Goal: Task Accomplishment & Management: Manage account settings

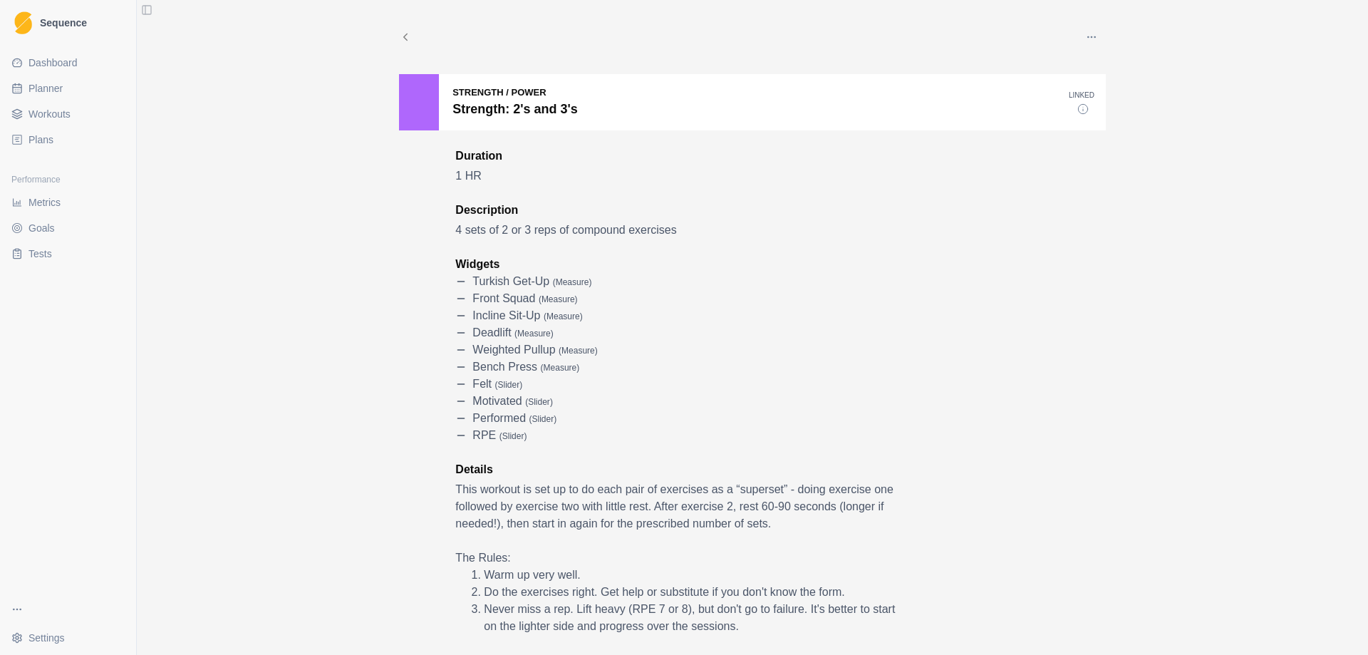
click at [61, 87] on span "Planner" at bounding box center [46, 88] width 34 height 14
select select "month"
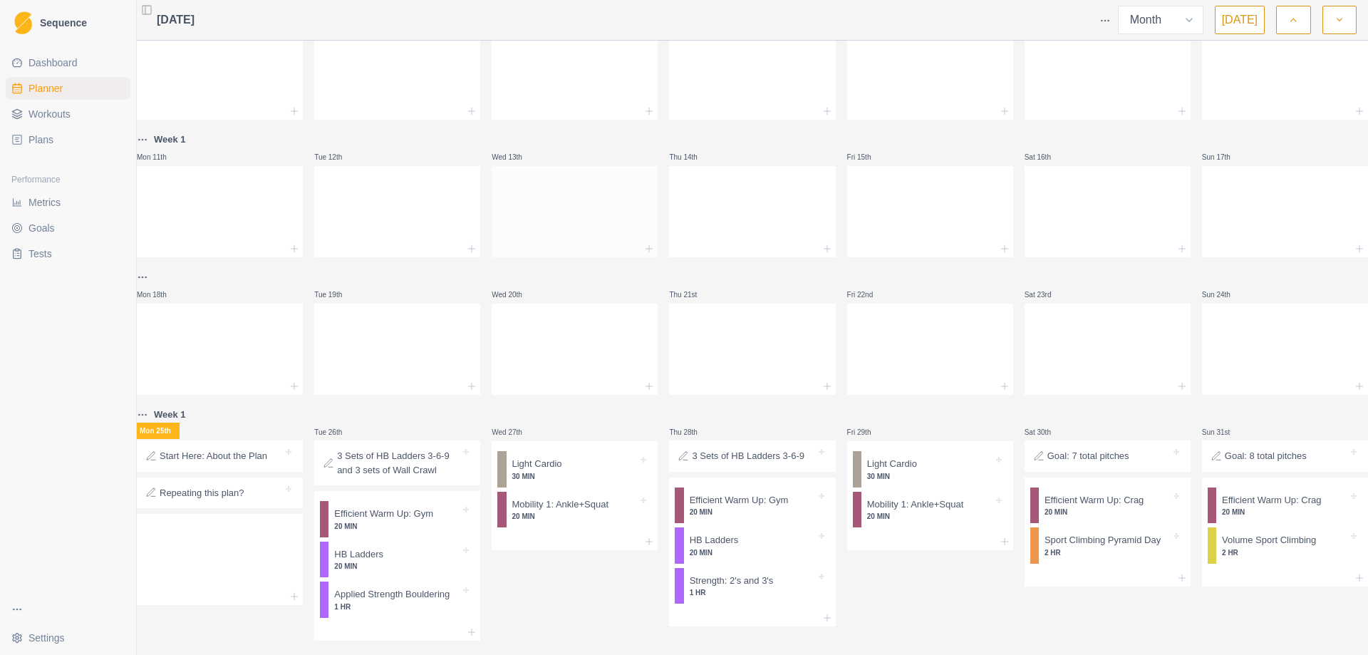
scroll to position [222, 0]
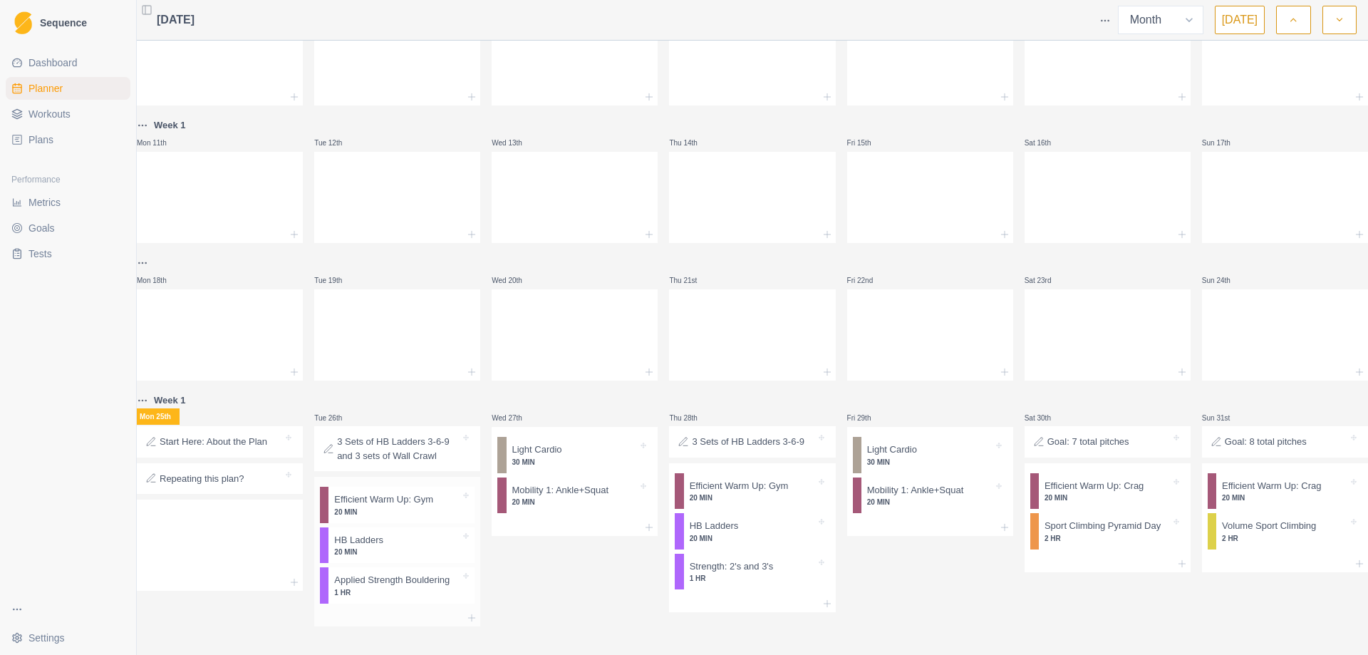
click at [383, 547] on p "20 MIN" at bounding box center [397, 552] width 126 height 11
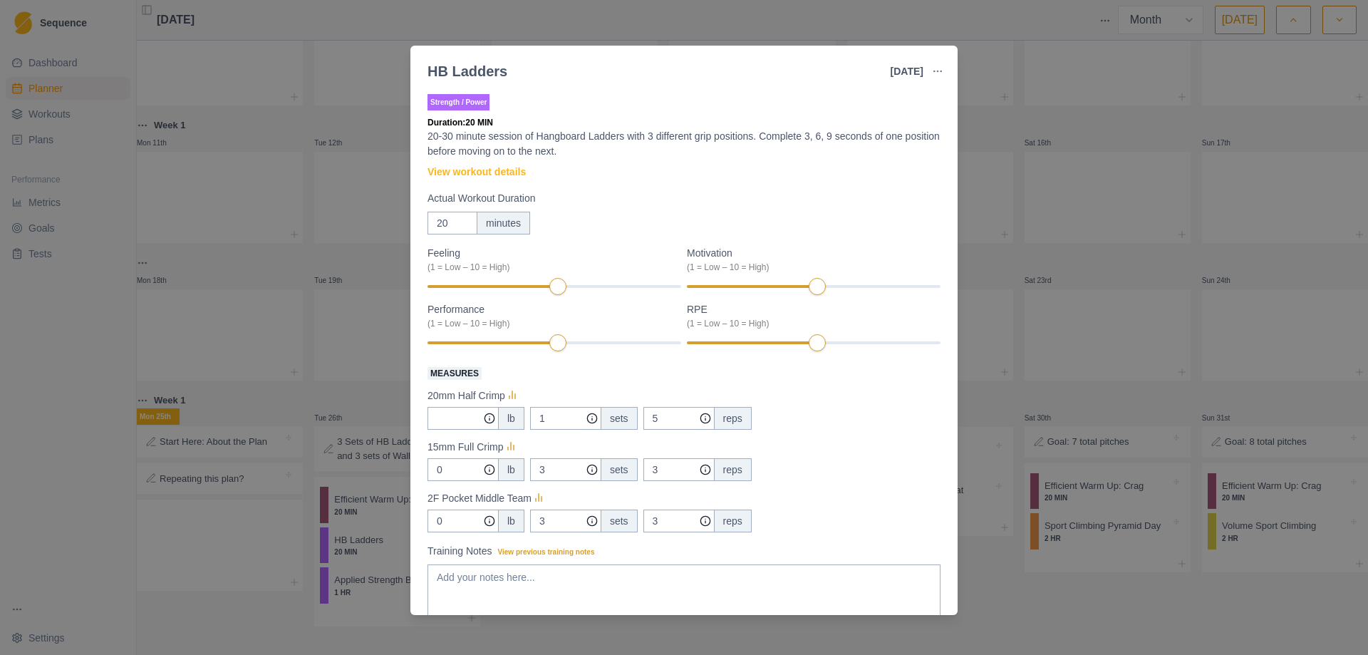
click at [385, 526] on div "HB Ladders [DATE] Link To Goal View Workout Metrics Edit Original Workout Resch…" at bounding box center [684, 327] width 1368 height 655
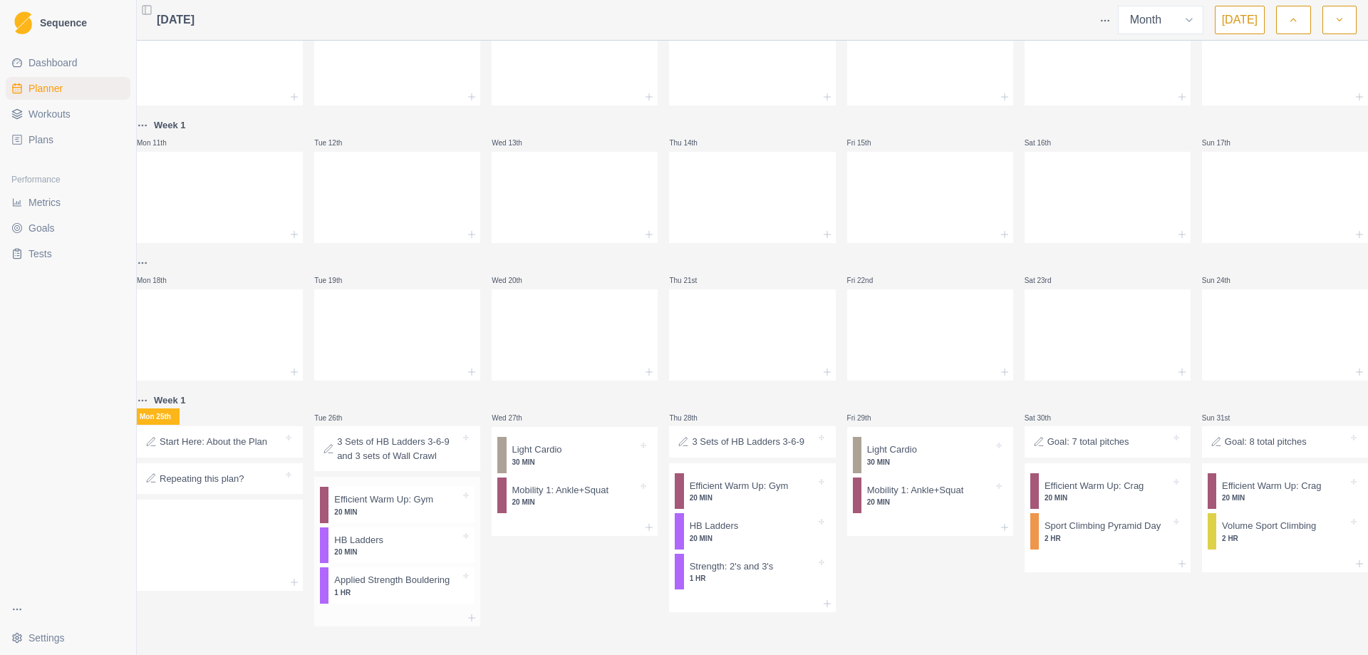
click at [402, 547] on p "20 MIN" at bounding box center [397, 552] width 126 height 11
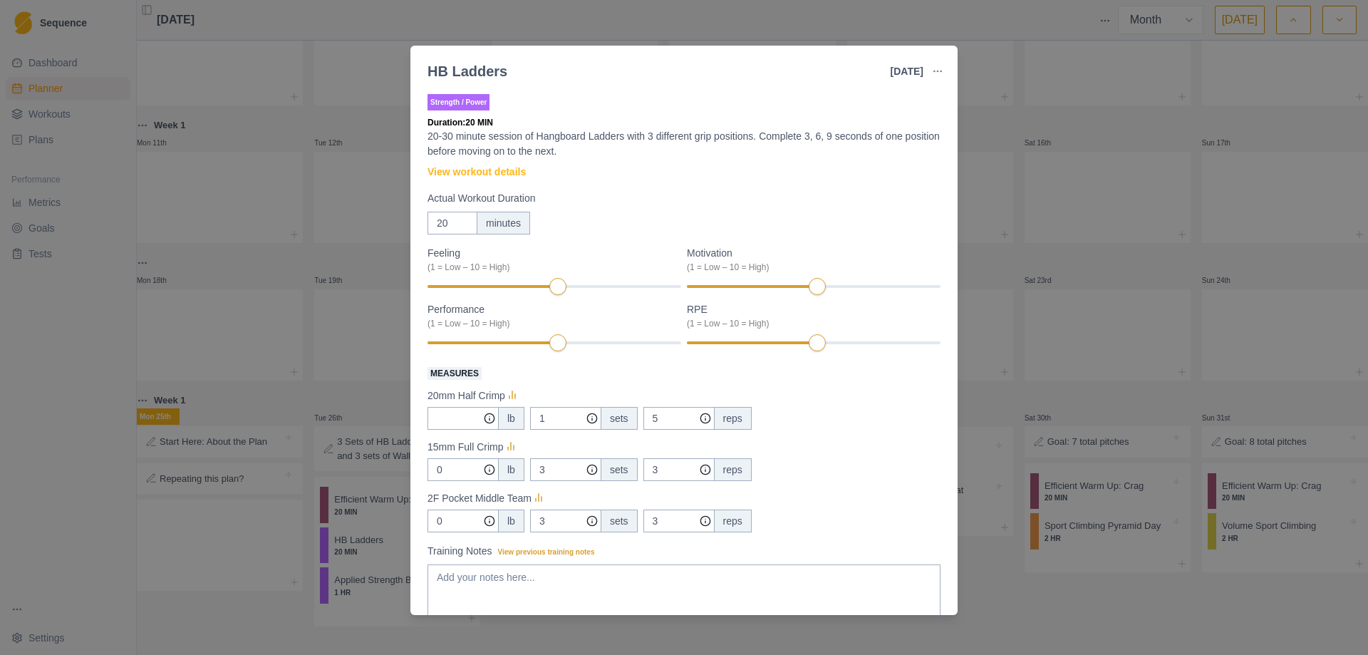
click at [1202, 627] on div "HB Ladders [DATE] Link To Goal View Workout Metrics Edit Original Workout Resch…" at bounding box center [684, 327] width 1368 height 655
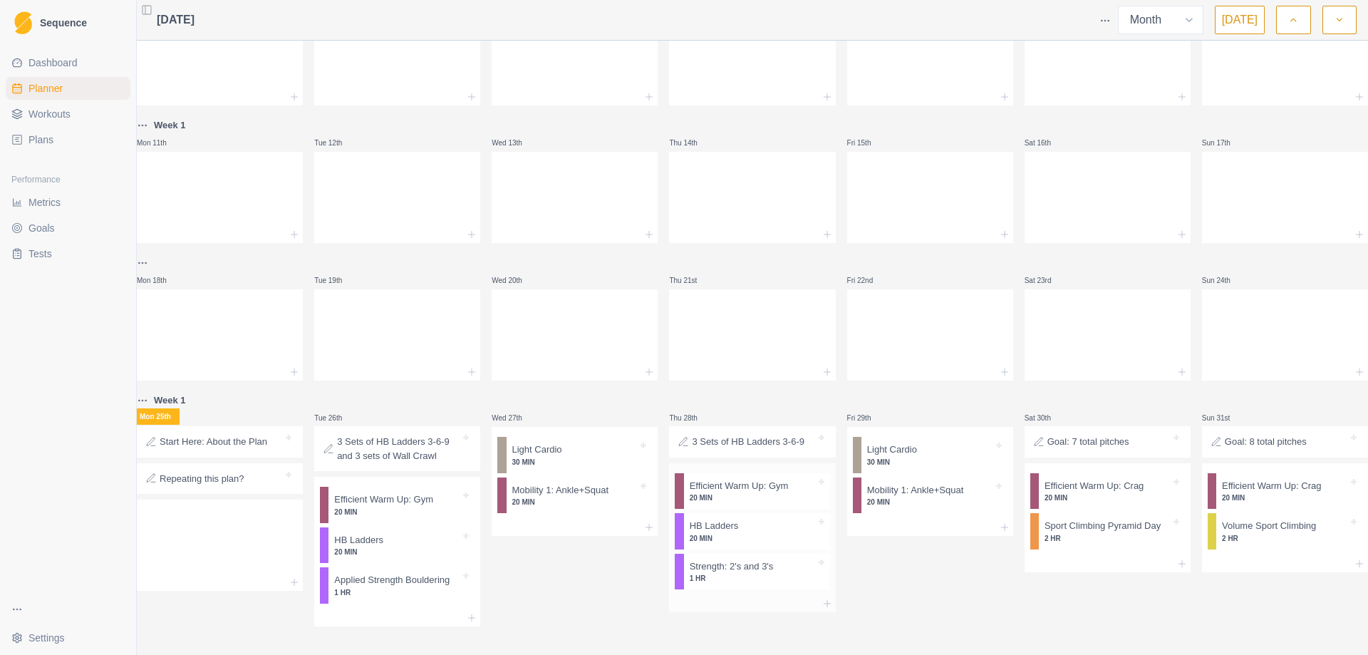
click at [740, 533] on p "20 MIN" at bounding box center [753, 538] width 126 height 11
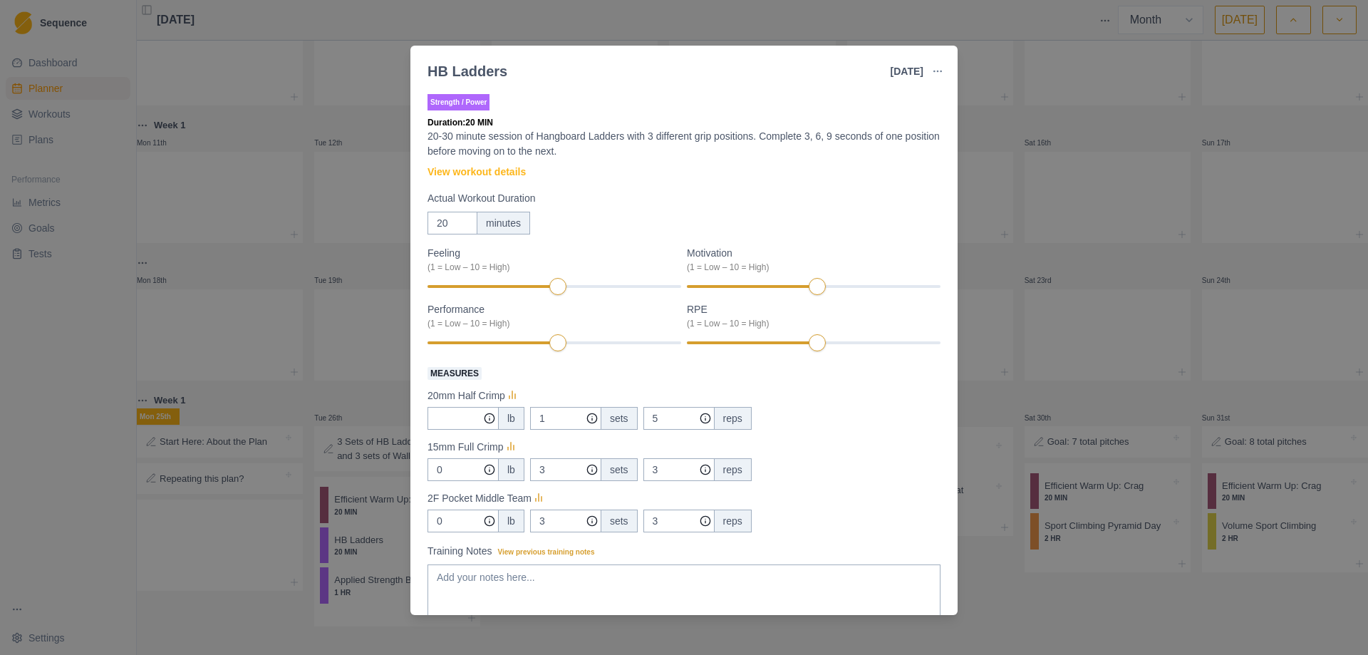
click at [985, 602] on div "HB Ladders [DATE] Link To Goal View Workout Metrics Edit Original Workout Resch…" at bounding box center [684, 327] width 1368 height 655
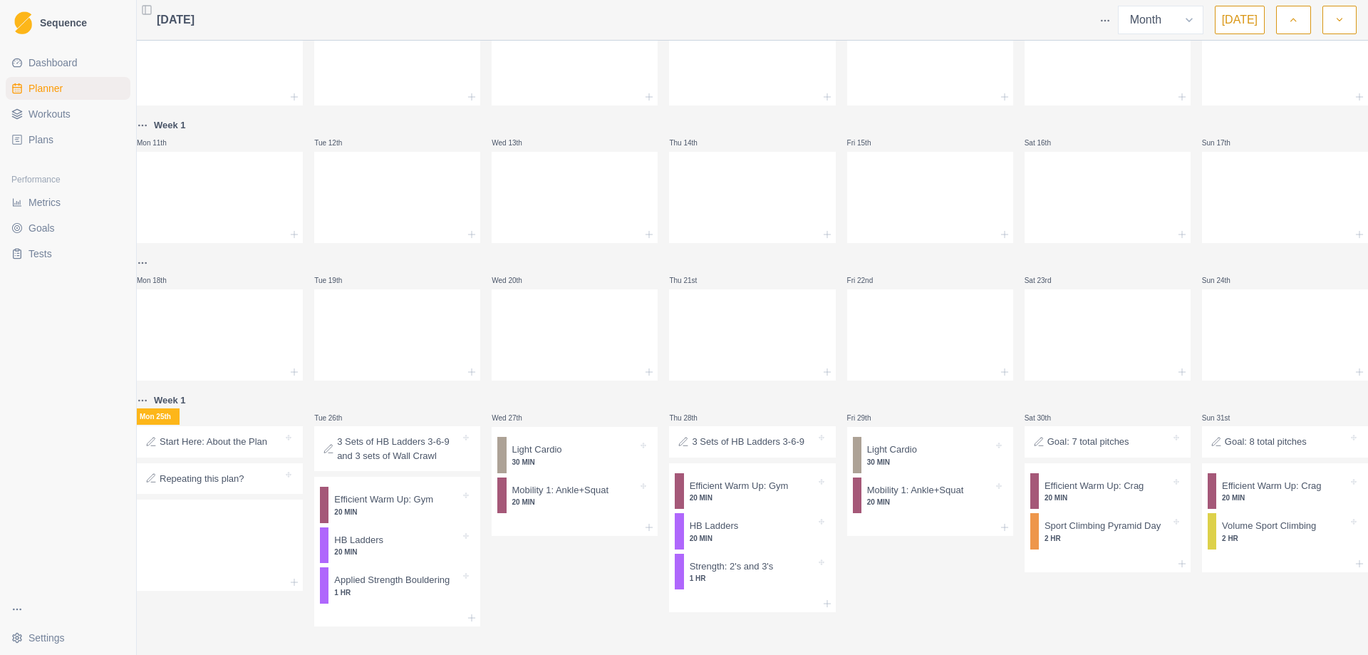
click at [753, 435] on p "3 Sets of HB Ladders 3-6-9" at bounding box center [748, 442] width 113 height 14
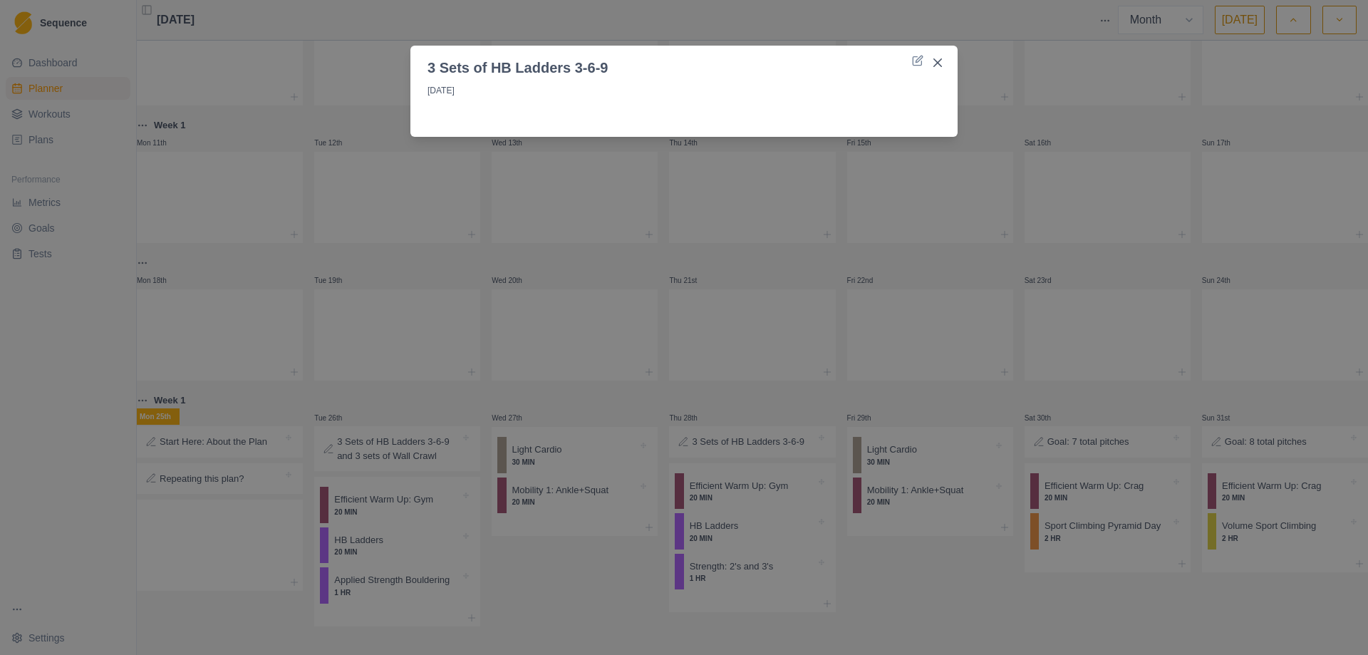
click at [958, 600] on div "3 Sets of HB Ladders 3-6-9 [DATE]" at bounding box center [684, 327] width 1368 height 655
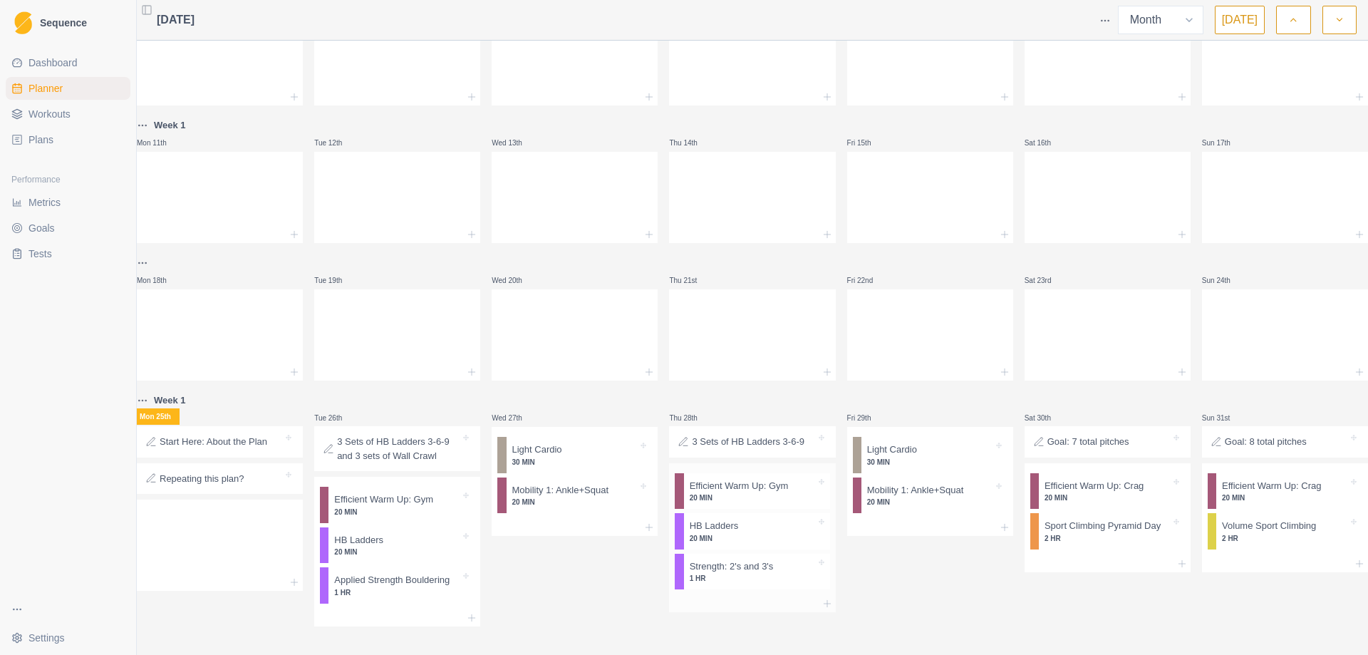
click at [770, 519] on div at bounding box center [776, 526] width 77 height 14
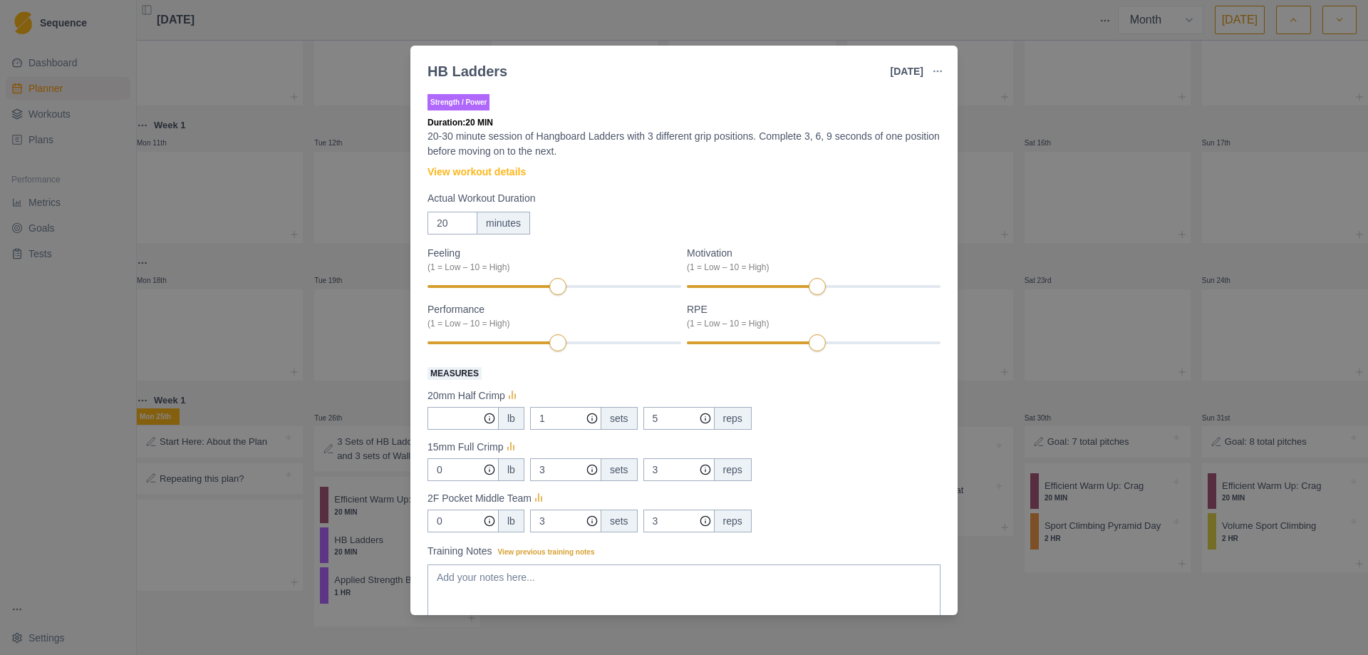
click at [1045, 618] on div "HB Ladders [DATE] Link To Goal View Workout Metrics Edit Original Workout Resch…" at bounding box center [684, 327] width 1368 height 655
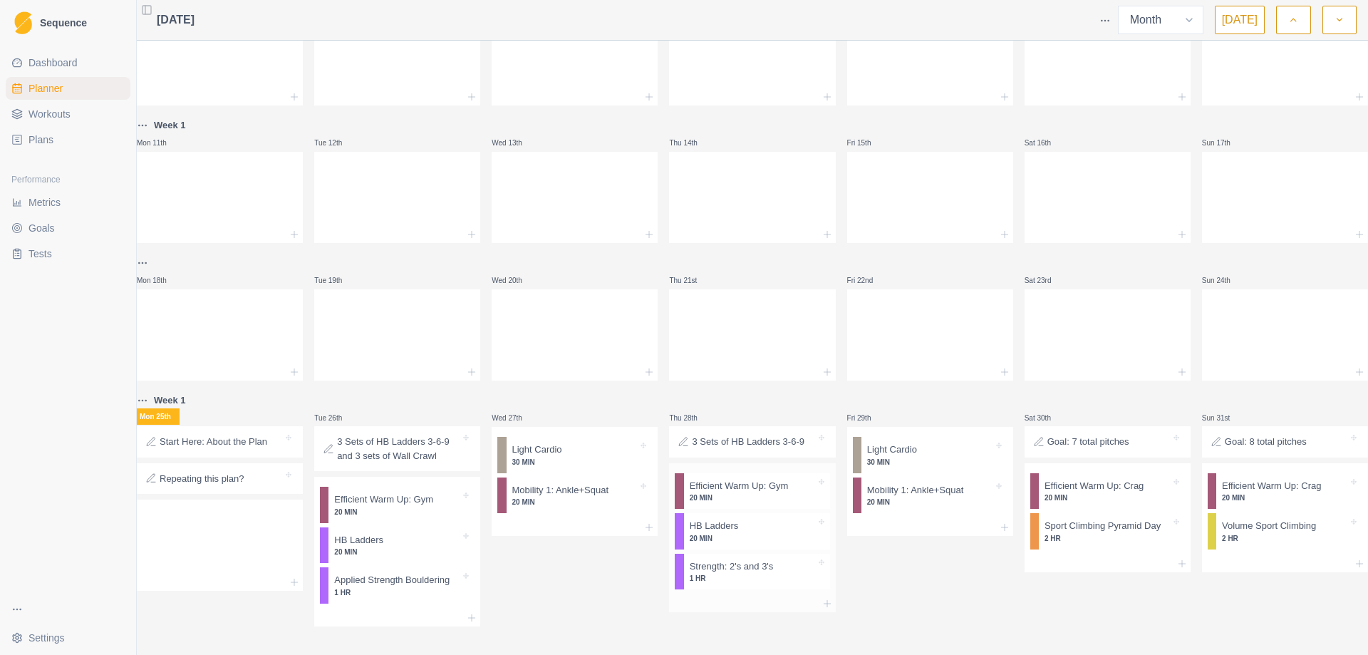
click at [767, 573] on p "1 HR" at bounding box center [753, 578] width 126 height 11
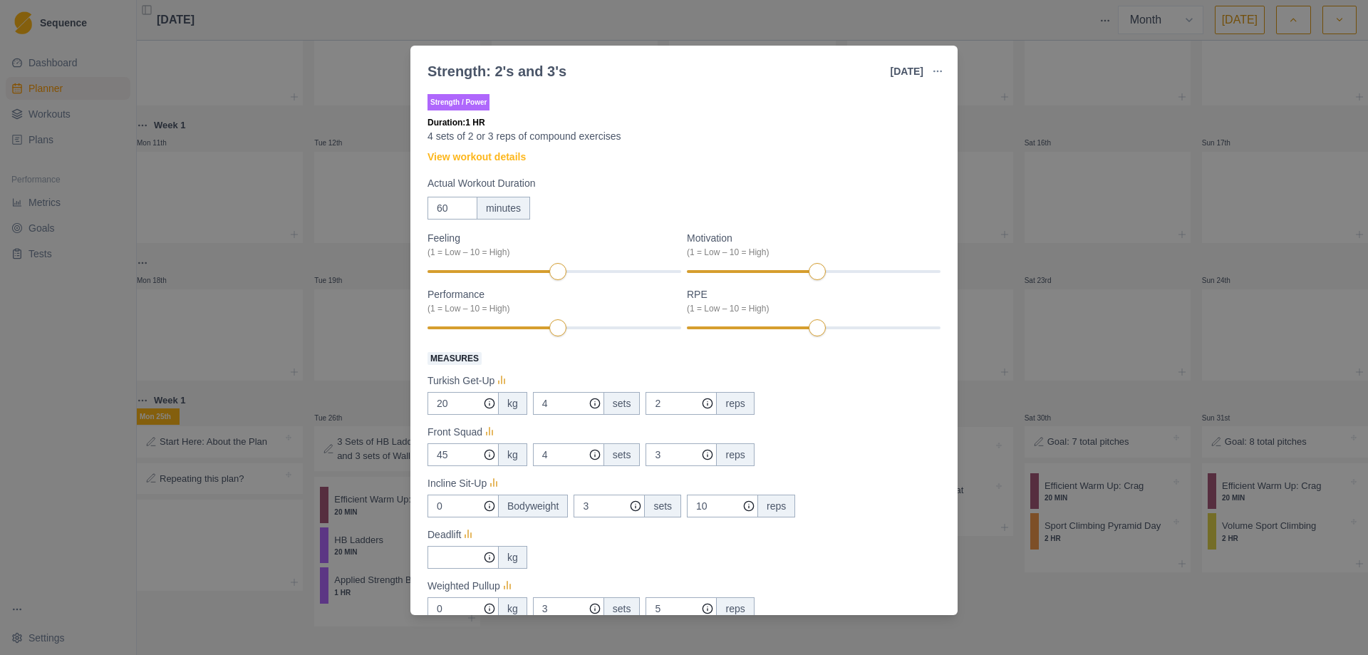
scroll to position [237, 0]
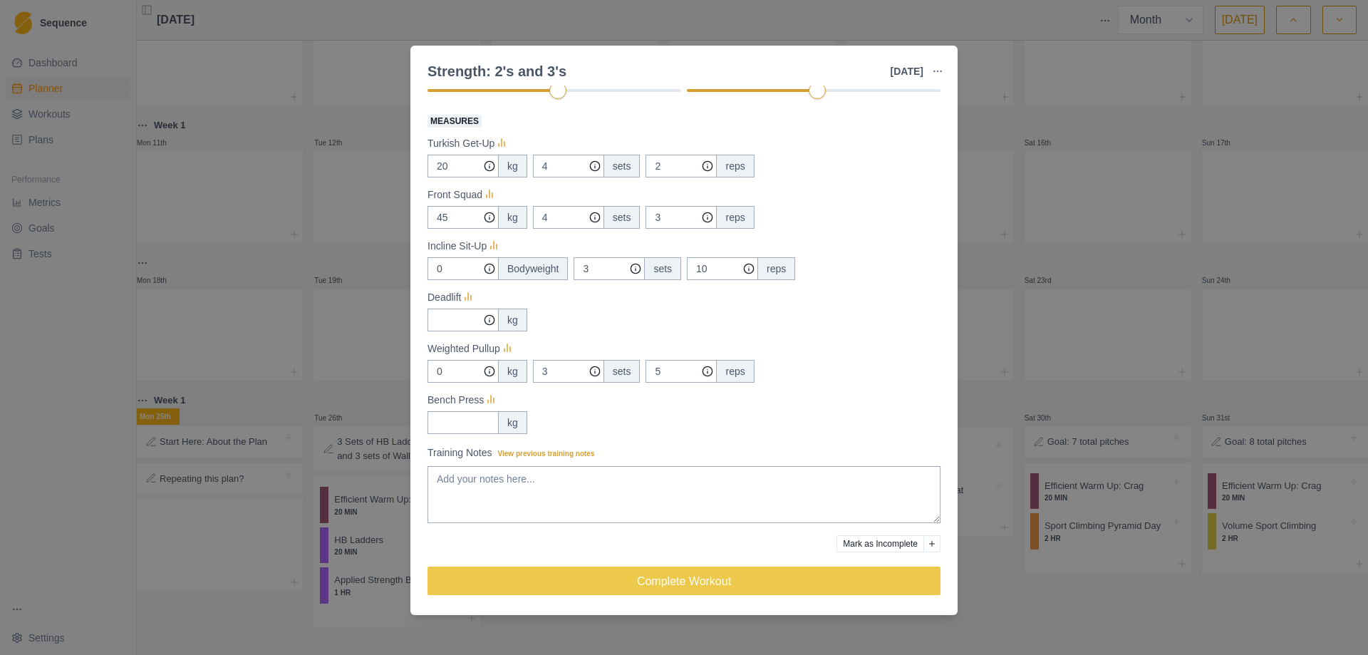
click at [1024, 542] on div "Strength: 2's and 3's [DATE] Link To Goal View Workout Metrics Edit Original Wo…" at bounding box center [684, 327] width 1368 height 655
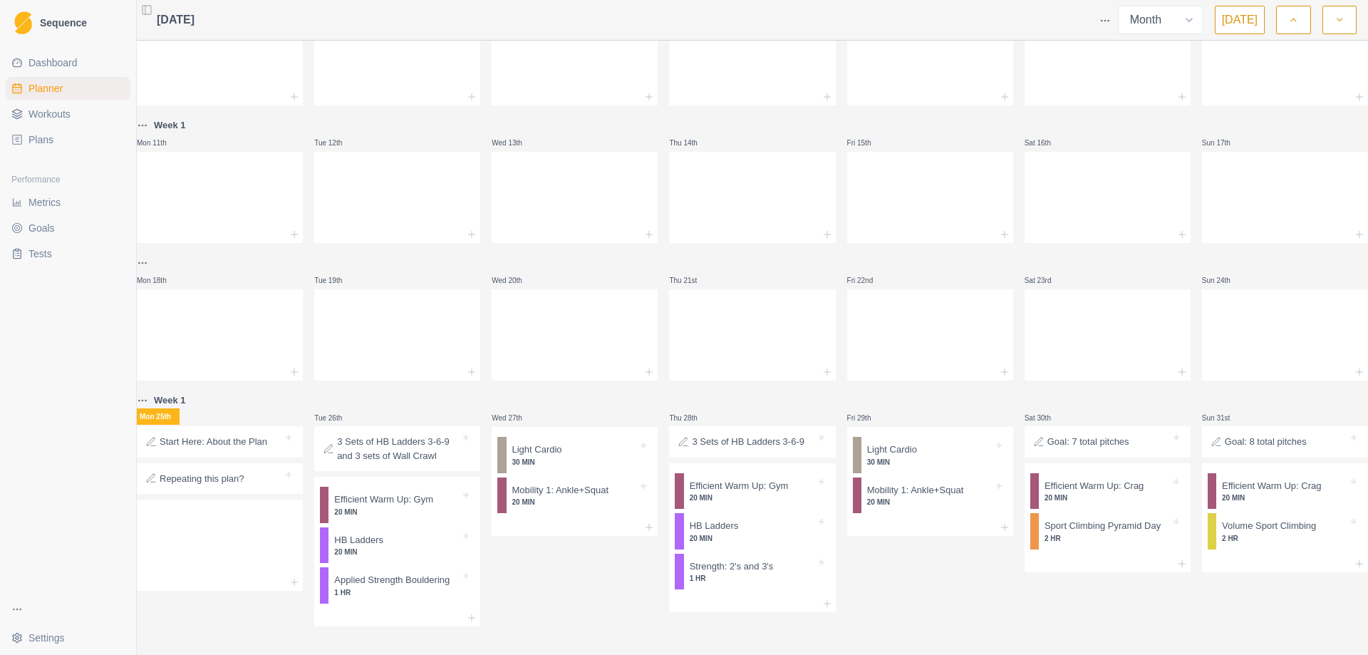
click at [1335, 18] on icon "button" at bounding box center [1340, 20] width 10 height 14
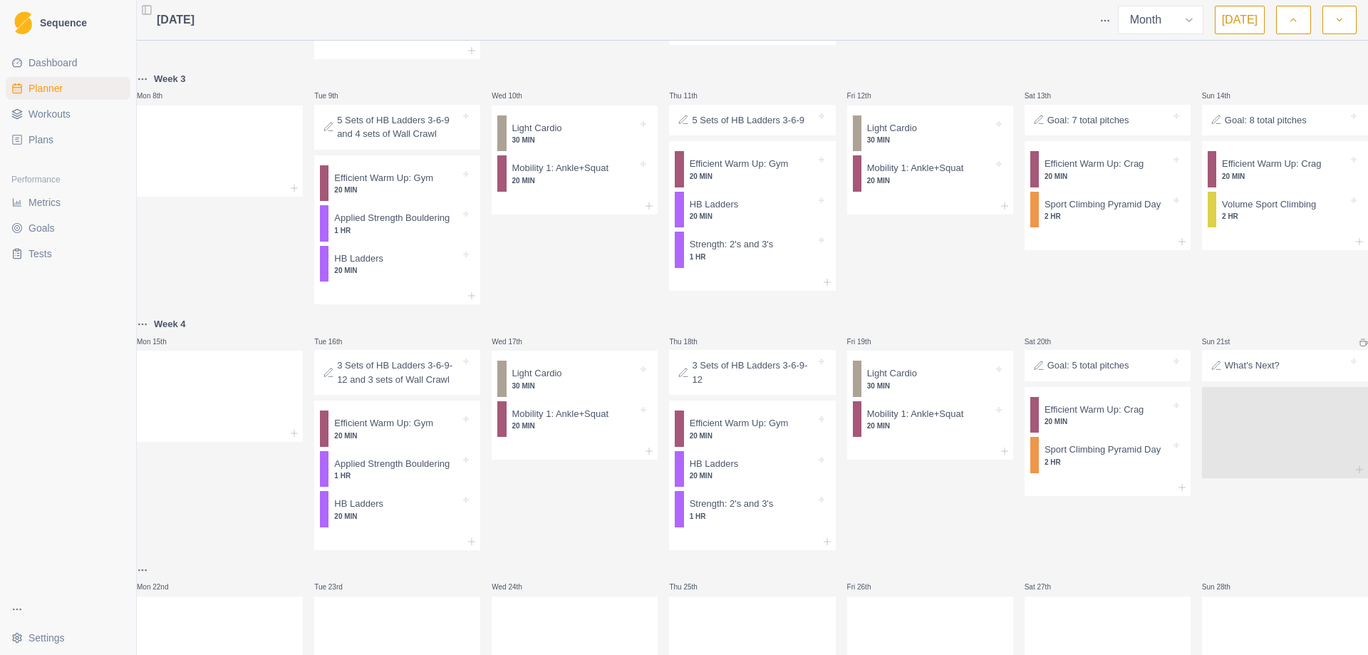
click at [1288, 18] on icon "button" at bounding box center [1293, 20] width 10 height 14
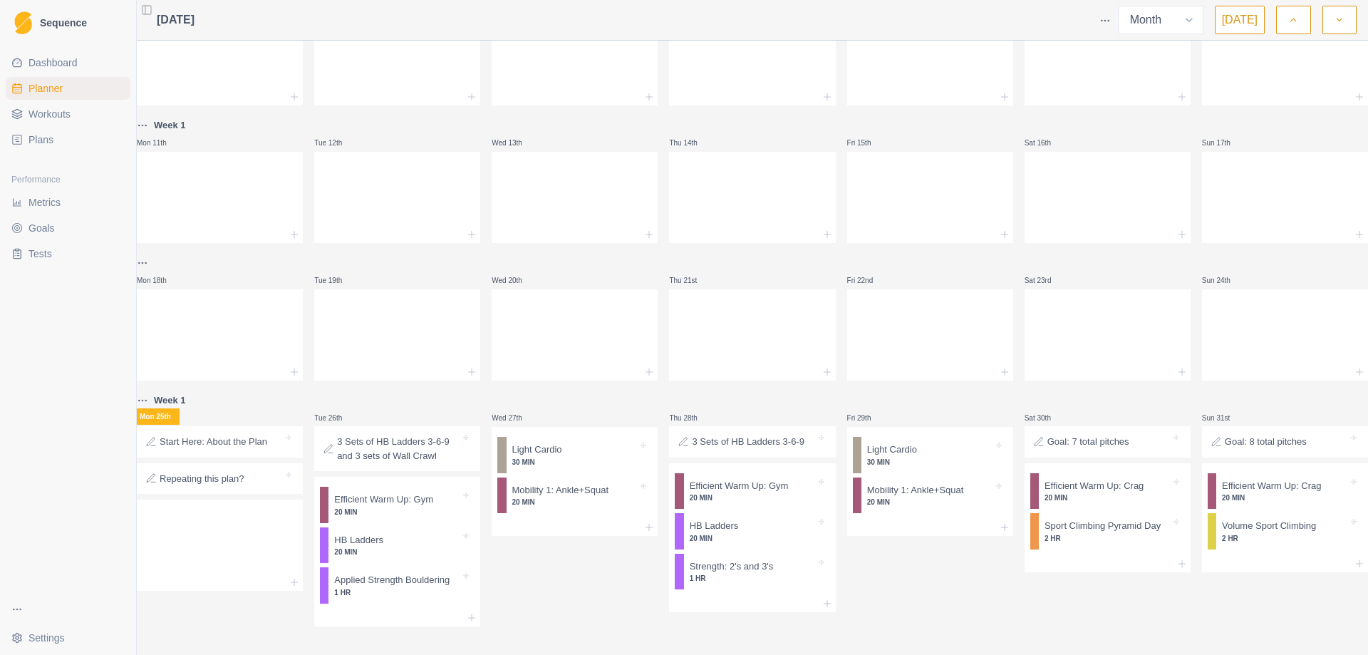
click at [1335, 20] on icon "button" at bounding box center [1340, 20] width 10 height 14
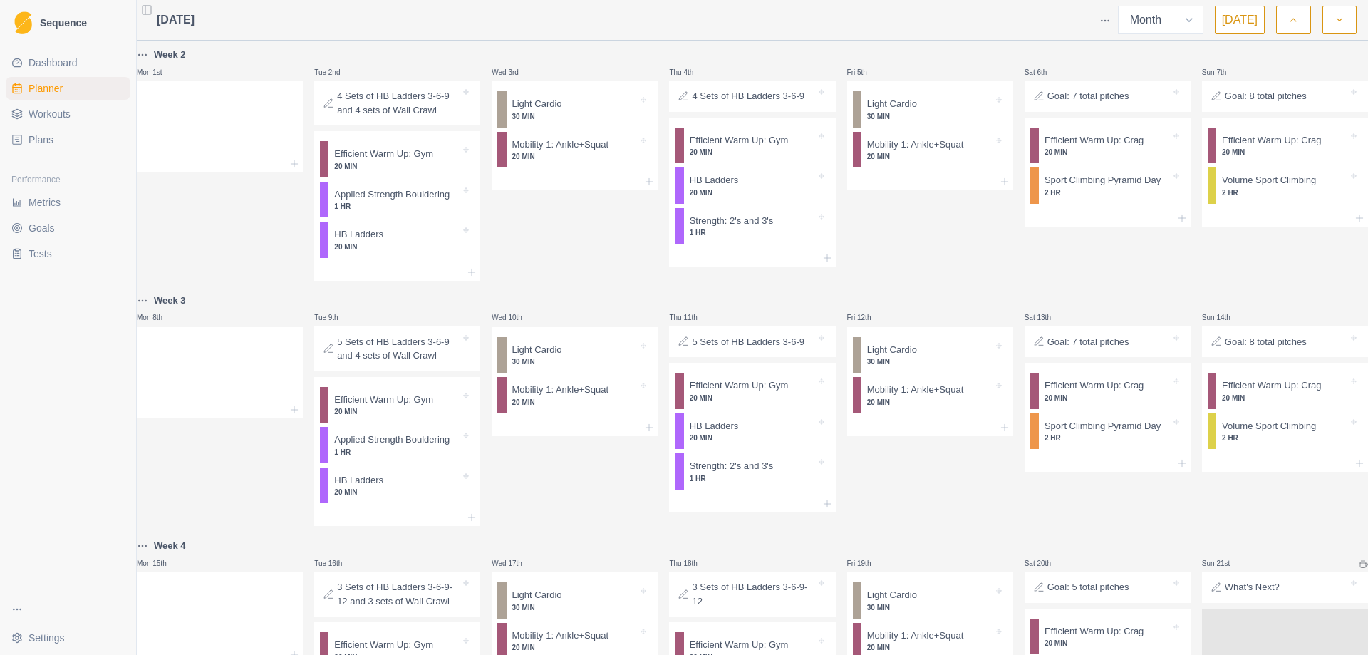
scroll to position [0, 0]
click at [726, 100] on p "4 Sets of HB Ladders 3-6-9" at bounding box center [748, 97] width 113 height 14
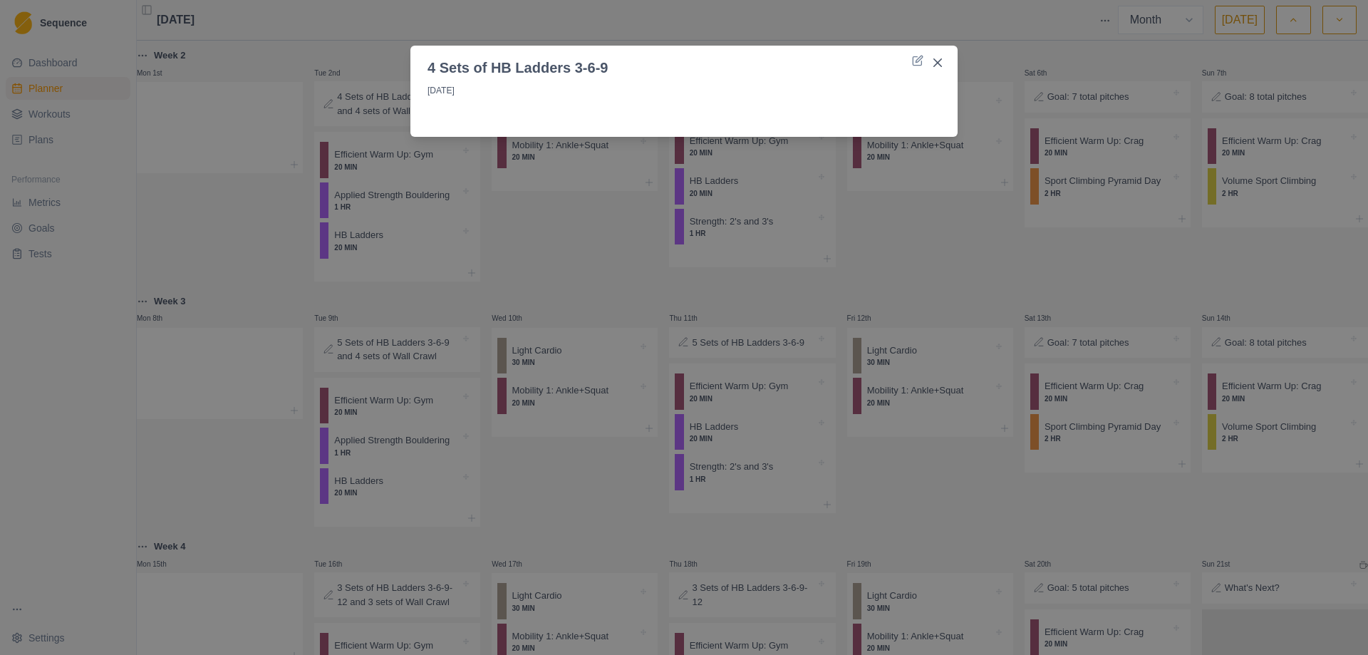
click at [894, 274] on div "4 Sets of HB Ladders 3-6-9 [DATE]" at bounding box center [684, 327] width 1368 height 655
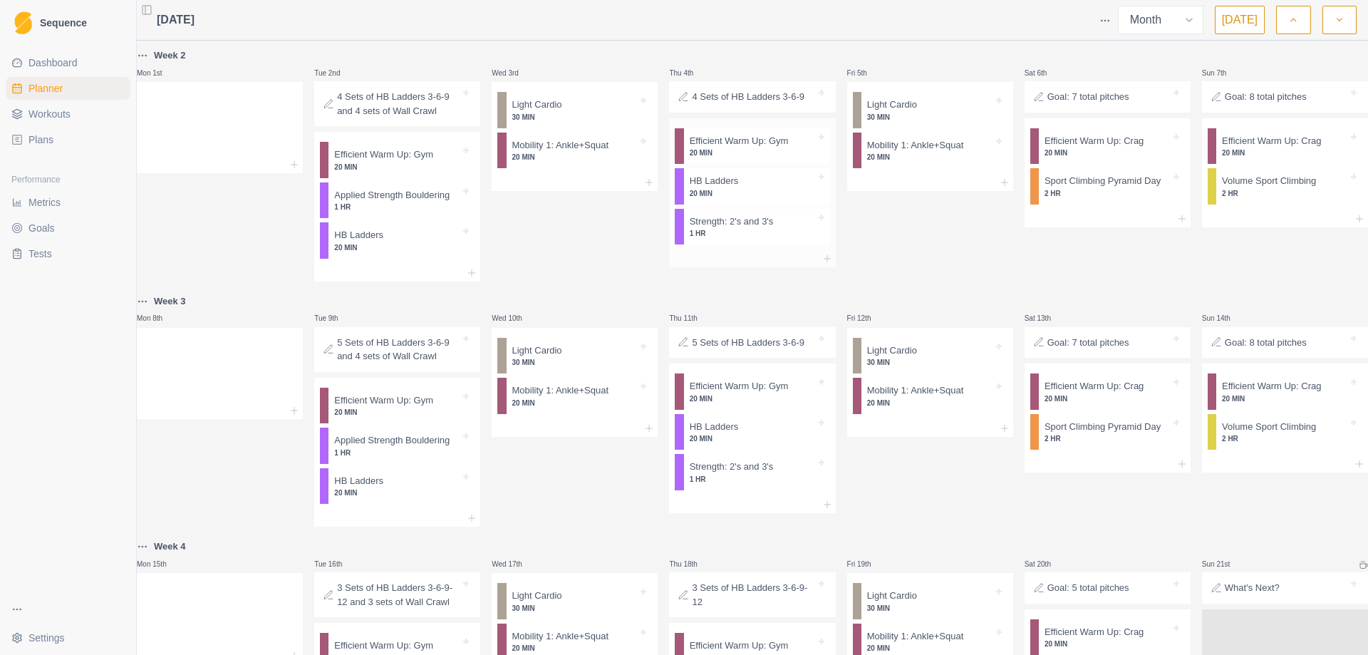
click at [698, 192] on p "20 MIN" at bounding box center [753, 193] width 126 height 11
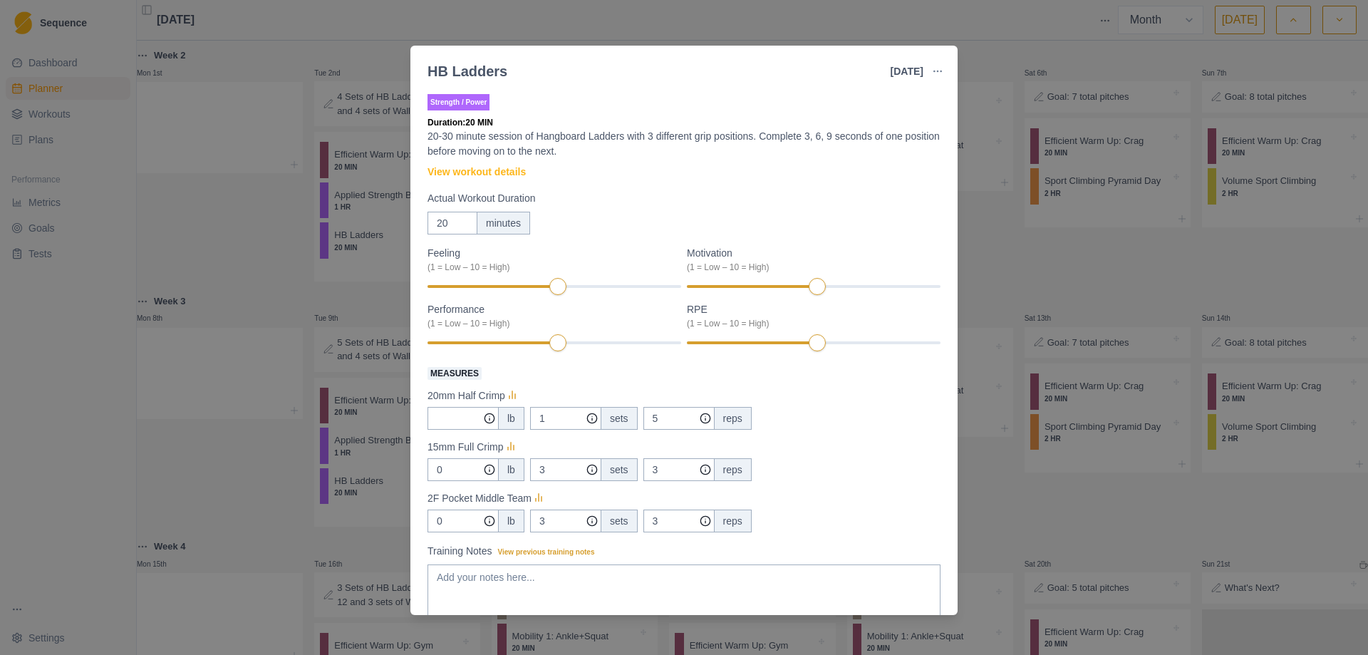
click at [1000, 252] on div "HB Ladders [DATE] Link To Goal View Workout Metrics Edit Original Workout Resch…" at bounding box center [684, 327] width 1368 height 655
